Goal: Task Accomplishment & Management: Use online tool/utility

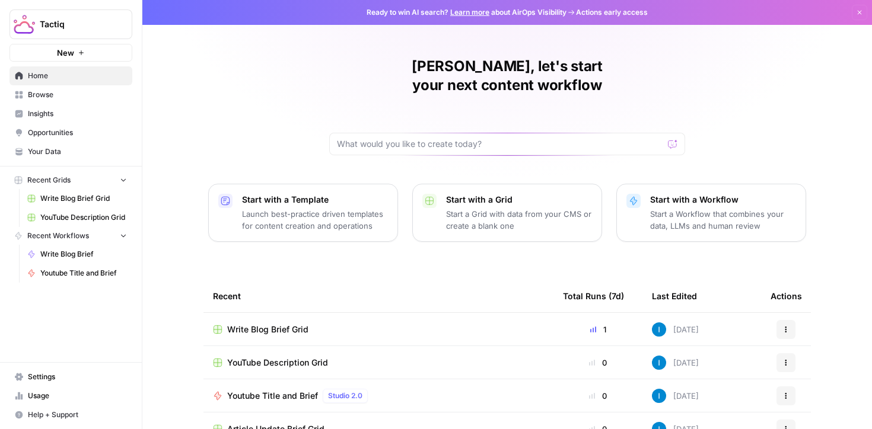
click at [52, 196] on span "Write Blog Brief Grid" at bounding box center [83, 198] width 87 height 11
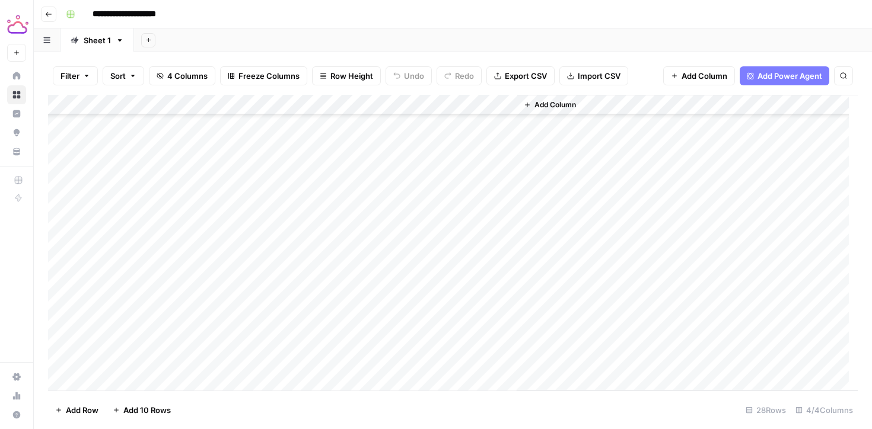
scroll to position [308, 0]
click at [112, 376] on div "Add Column" at bounding box center [453, 243] width 810 height 296
type textarea "**********"
click at [285, 345] on div "Add Column" at bounding box center [453, 243] width 810 height 296
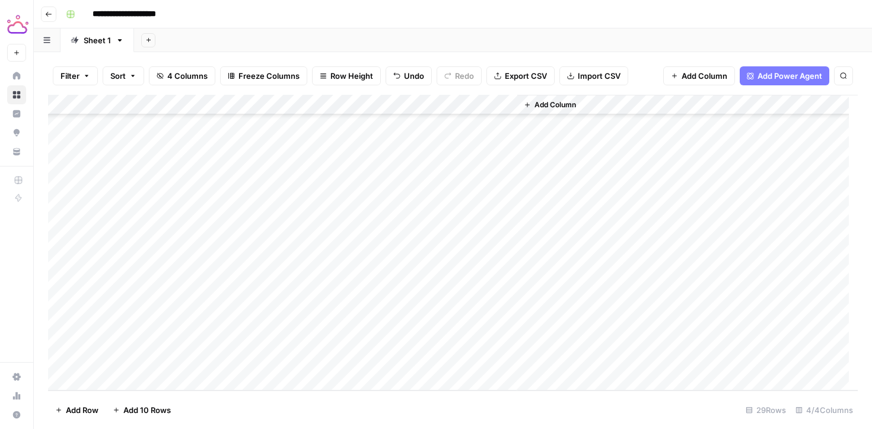
click at [241, 359] on div "Add Column" at bounding box center [453, 243] width 810 height 296
click at [352, 362] on div "Add Column" at bounding box center [453, 243] width 810 height 296
click at [378, 288] on div "Add Column" at bounding box center [453, 243] width 810 height 296
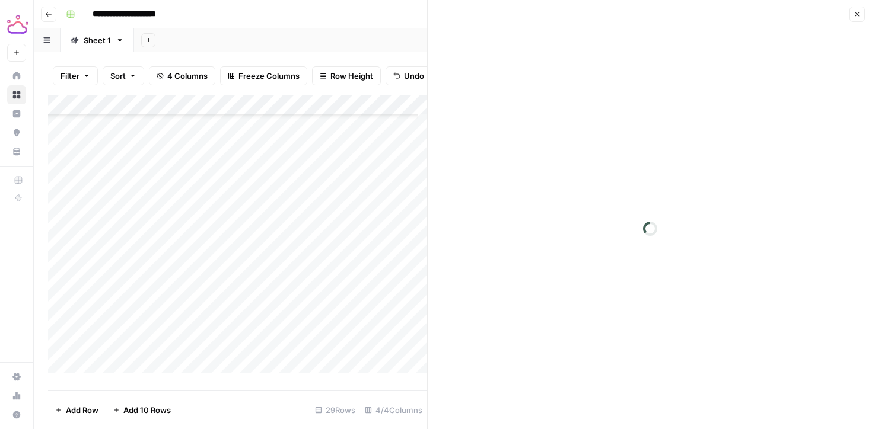
click at [354, 370] on div "Add Column" at bounding box center [237, 238] width 379 height 287
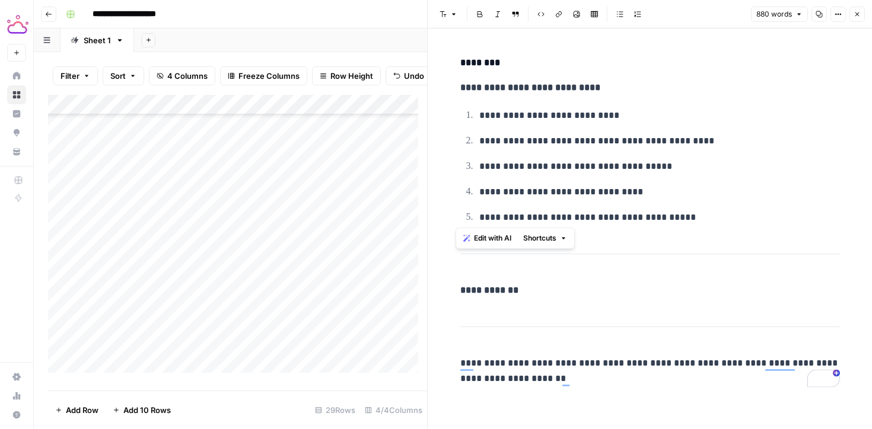
scroll to position [4189, 0]
drag, startPoint x: 457, startPoint y: 181, endPoint x: 694, endPoint y: 234, distance: 242.6
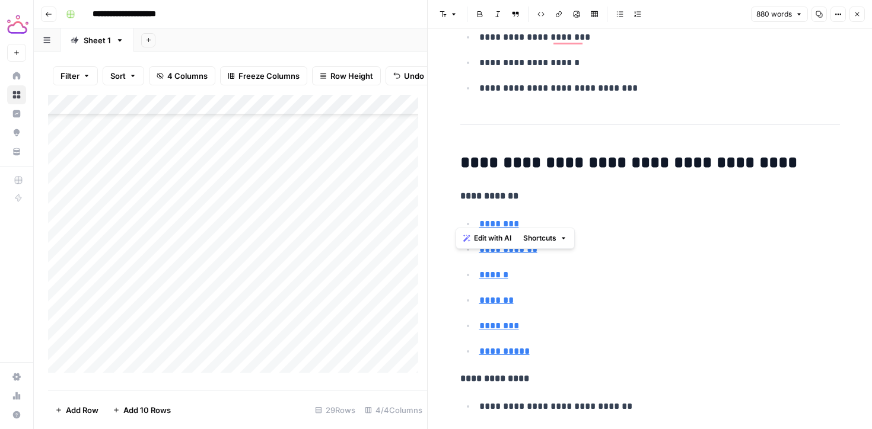
scroll to position [0, 0]
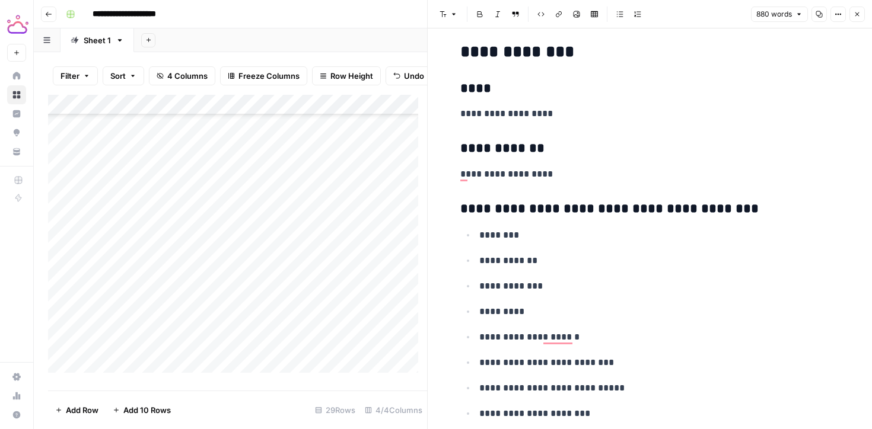
scroll to position [346, 0]
click at [129, 374] on div "Add Column" at bounding box center [237, 238] width 379 height 287
click at [146, 352] on div "Add Column" at bounding box center [237, 238] width 379 height 287
click at [150, 352] on div "Add Column" at bounding box center [237, 238] width 379 height 287
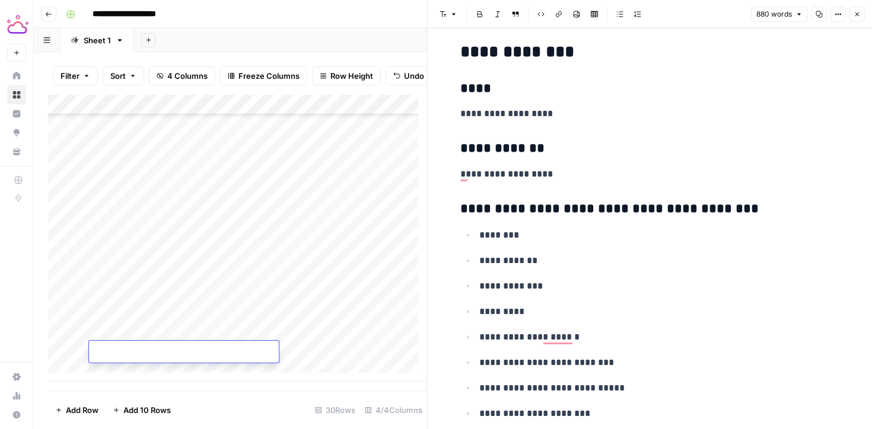
click at [150, 352] on textarea at bounding box center [184, 353] width 190 height 17
type textarea "**********"
click at [314, 345] on div "Add Column" at bounding box center [237, 238] width 379 height 287
click at [235, 352] on div "Add Column" at bounding box center [237, 238] width 379 height 287
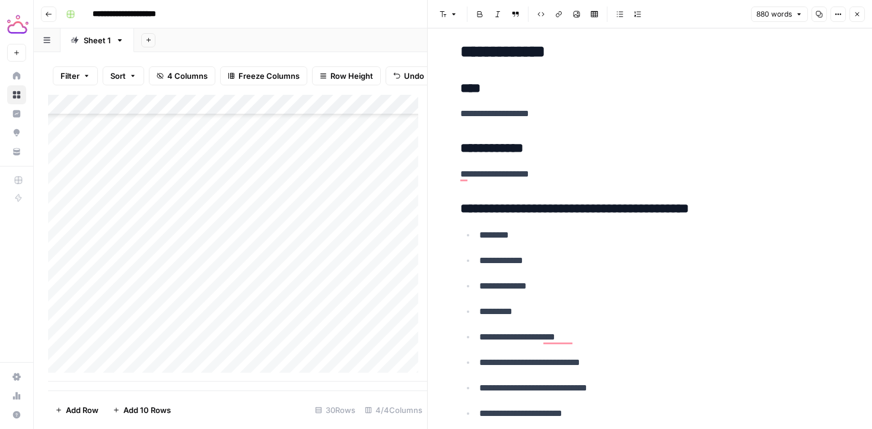
scroll to position [1756, 0]
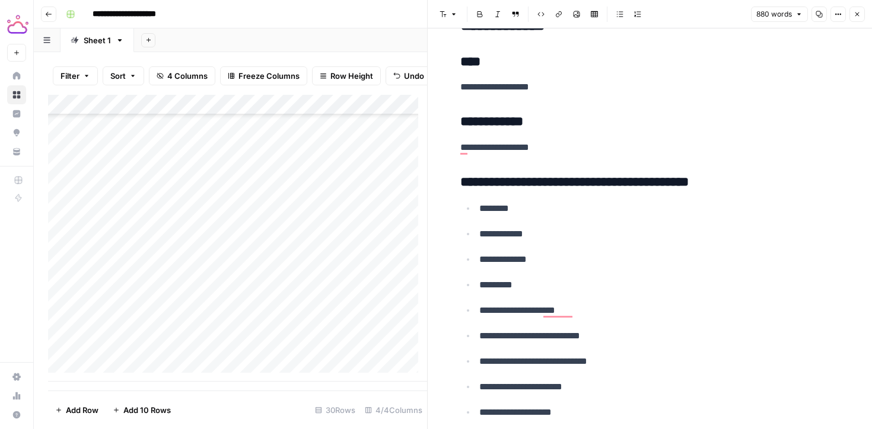
click at [162, 270] on div "Add Column" at bounding box center [237, 238] width 379 height 287
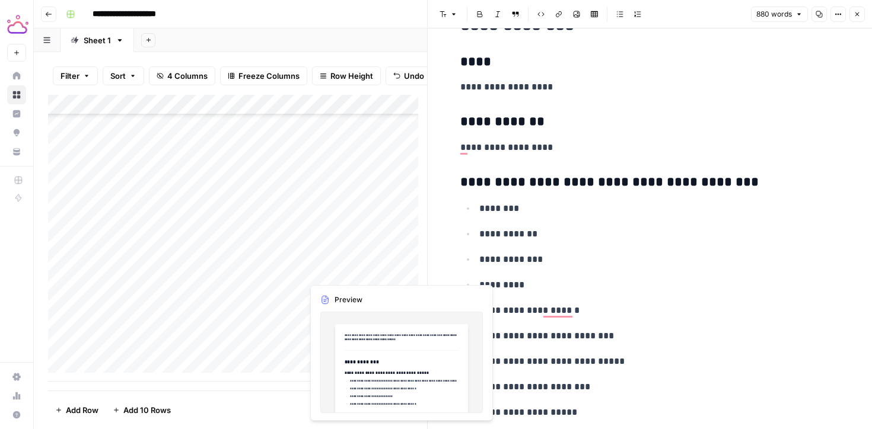
click at [382, 271] on div "Add Column" at bounding box center [237, 238] width 379 height 287
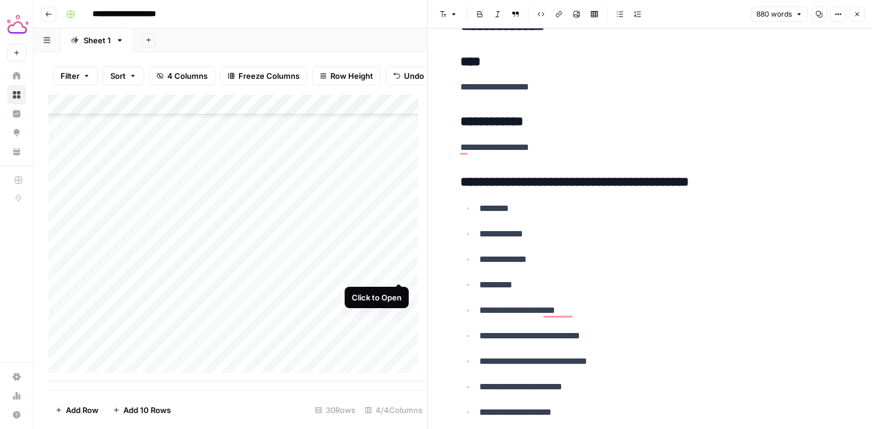
click at [397, 269] on div "Add Column" at bounding box center [237, 238] width 379 height 287
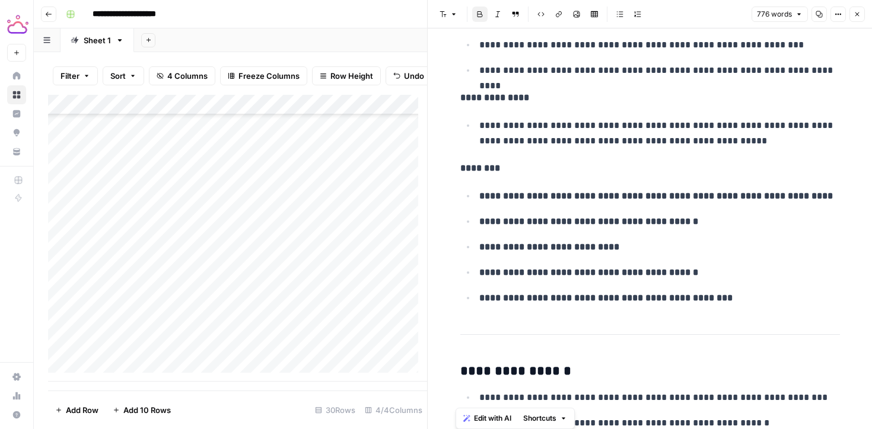
scroll to position [2938, 0]
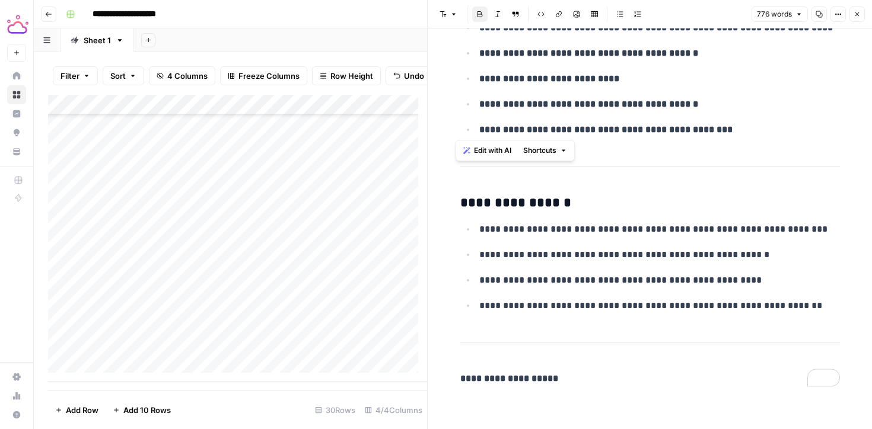
drag, startPoint x: 456, startPoint y: 49, endPoint x: 726, endPoint y: 129, distance: 281.5
copy div "**********"
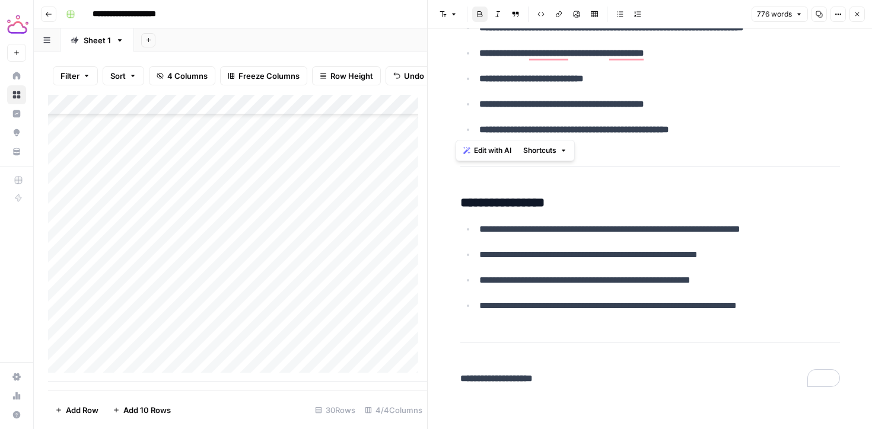
click at [151, 347] on div "Add Column" at bounding box center [237, 238] width 379 height 287
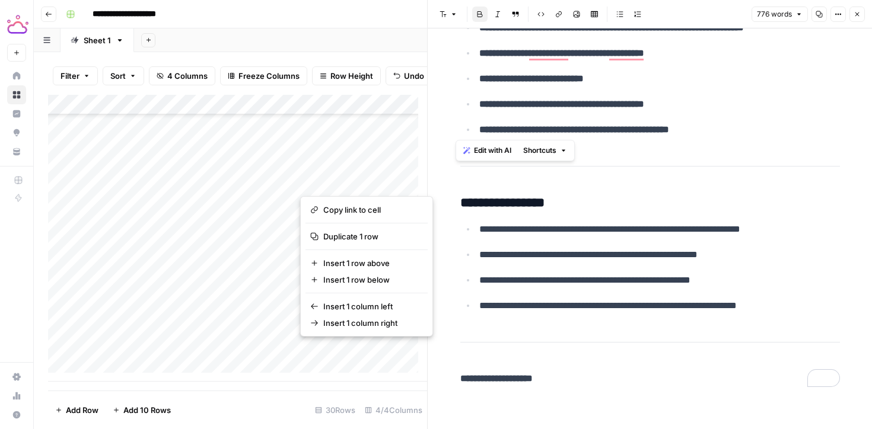
scroll to position [366, 2]
click at [375, 351] on button "button" at bounding box center [353, 352] width 107 height 21
click at [391, 353] on button "button" at bounding box center [353, 352] width 107 height 21
click at [372, 354] on button "button" at bounding box center [353, 352] width 107 height 21
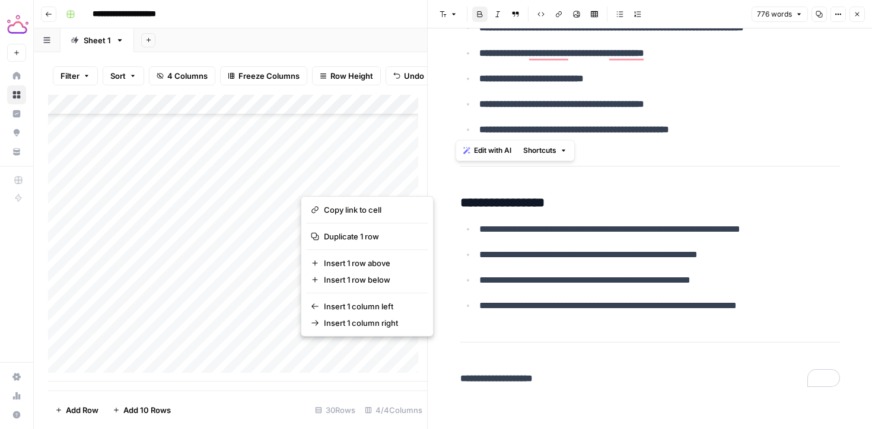
click at [192, 254] on div "Add Column" at bounding box center [237, 238] width 379 height 287
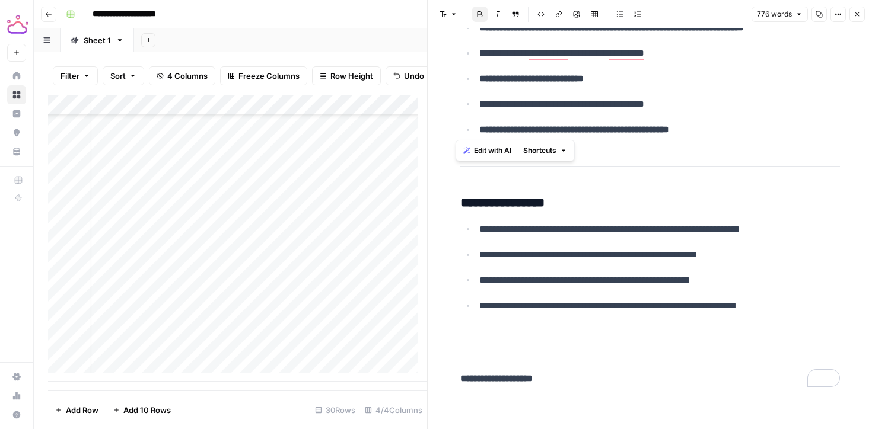
scroll to position [366, 165]
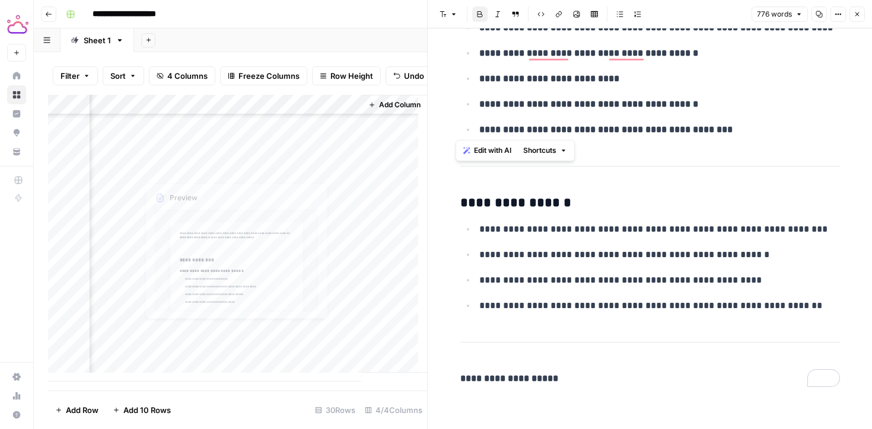
click at [199, 353] on div "Add Column" at bounding box center [237, 238] width 379 height 287
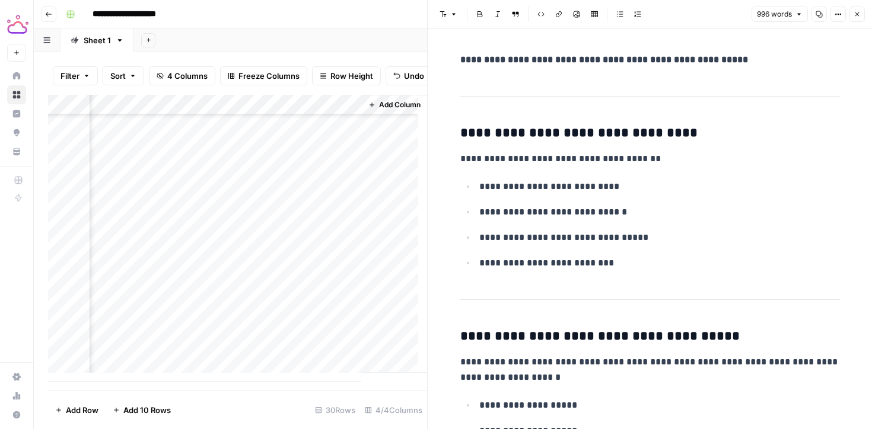
drag, startPoint x: 729, startPoint y: 59, endPoint x: 546, endPoint y: 59, distance: 183.3
click at [546, 59] on strong "**********" at bounding box center [604, 59] width 288 height 9
drag, startPoint x: 728, startPoint y: 58, endPoint x: 551, endPoint y: 60, distance: 177.4
click at [551, 60] on strong "**********" at bounding box center [604, 59] width 288 height 9
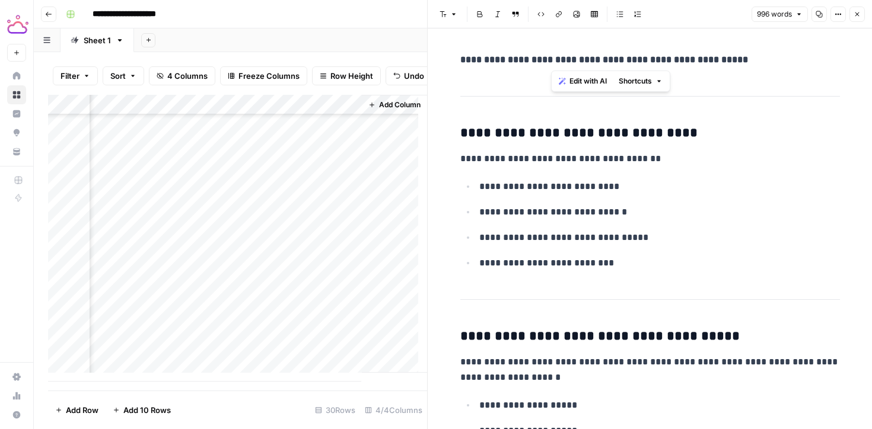
copy strong "**********"
